Goal: Navigation & Orientation: Go to known website

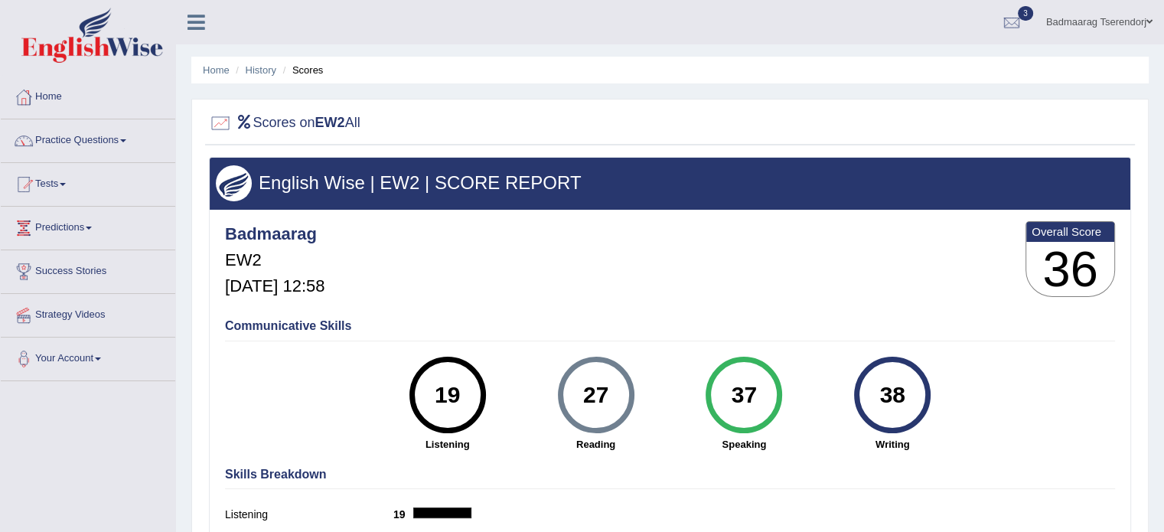
click at [56, 92] on link "Home" at bounding box center [88, 95] width 174 height 38
click at [56, 92] on link "Home" at bounding box center [86, 95] width 171 height 38
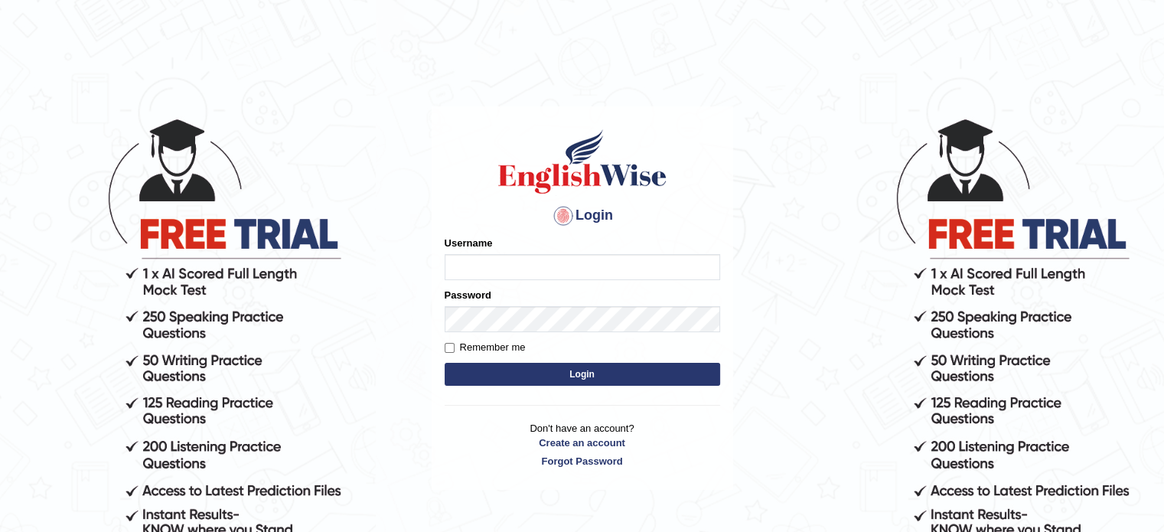
type input "Badmaarag"
click at [607, 379] on button "Login" at bounding box center [582, 374] width 275 height 23
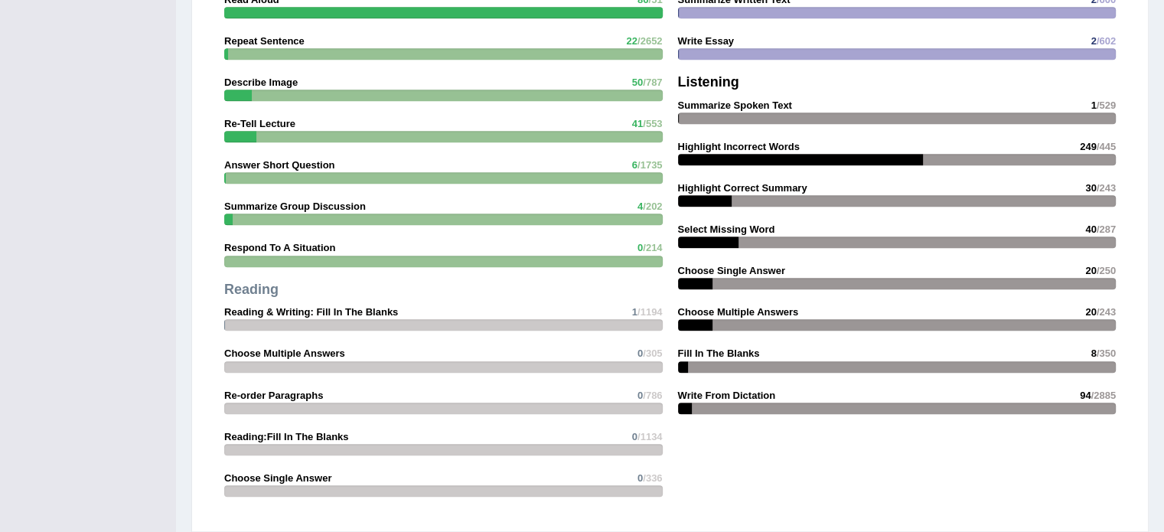
scroll to position [1454, 0]
